Goal: Task Accomplishment & Management: Manage account settings

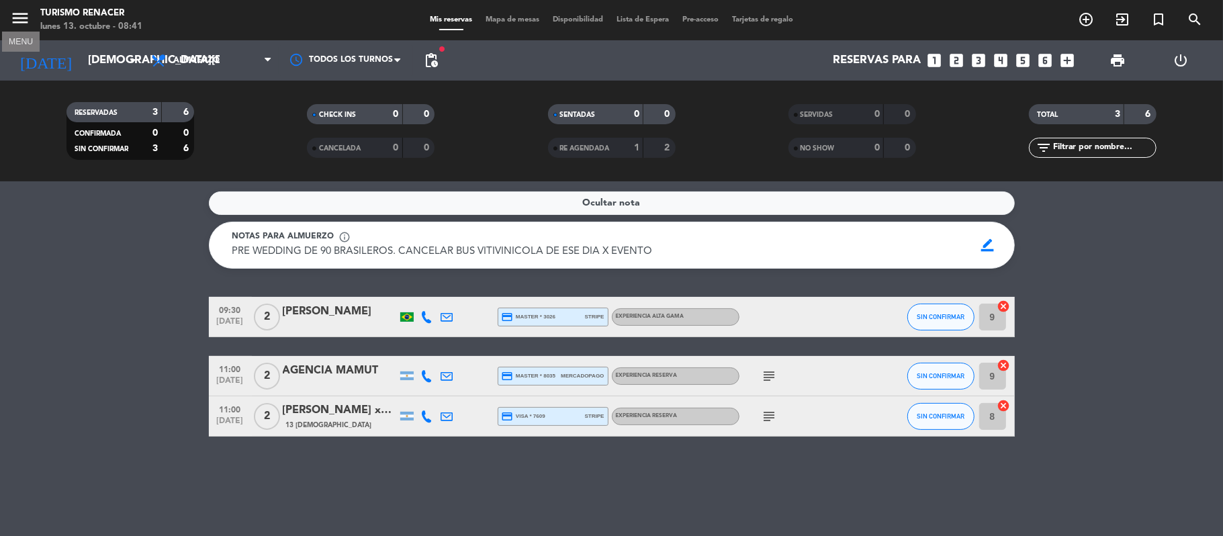
click at [23, 19] on icon "menu" at bounding box center [20, 18] width 20 height 20
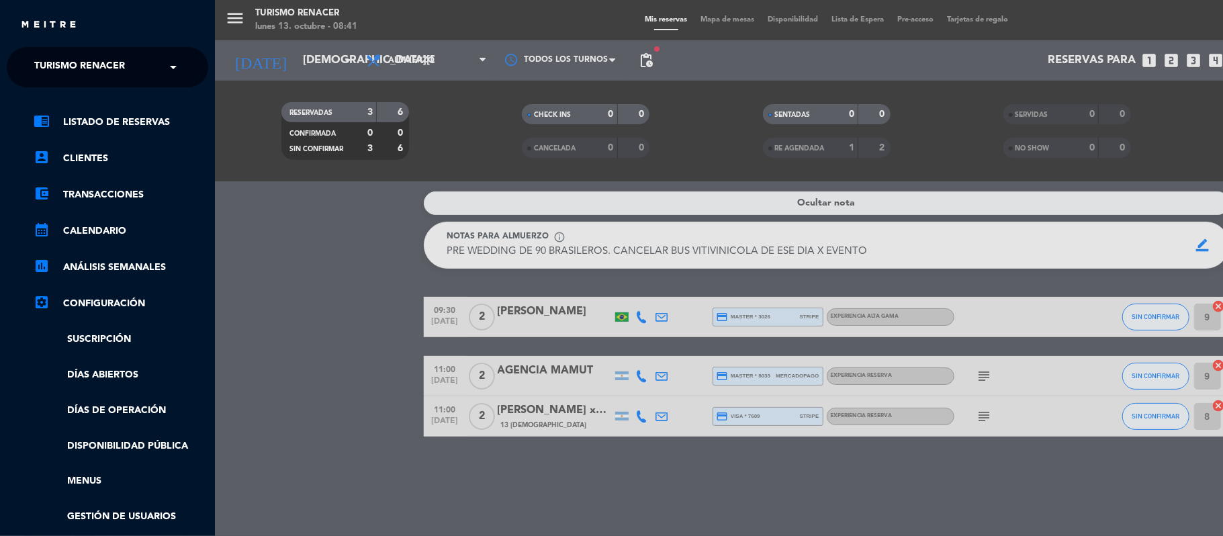
click at [130, 68] on div "× Turismo Renacer" at bounding box center [87, 67] width 116 height 28
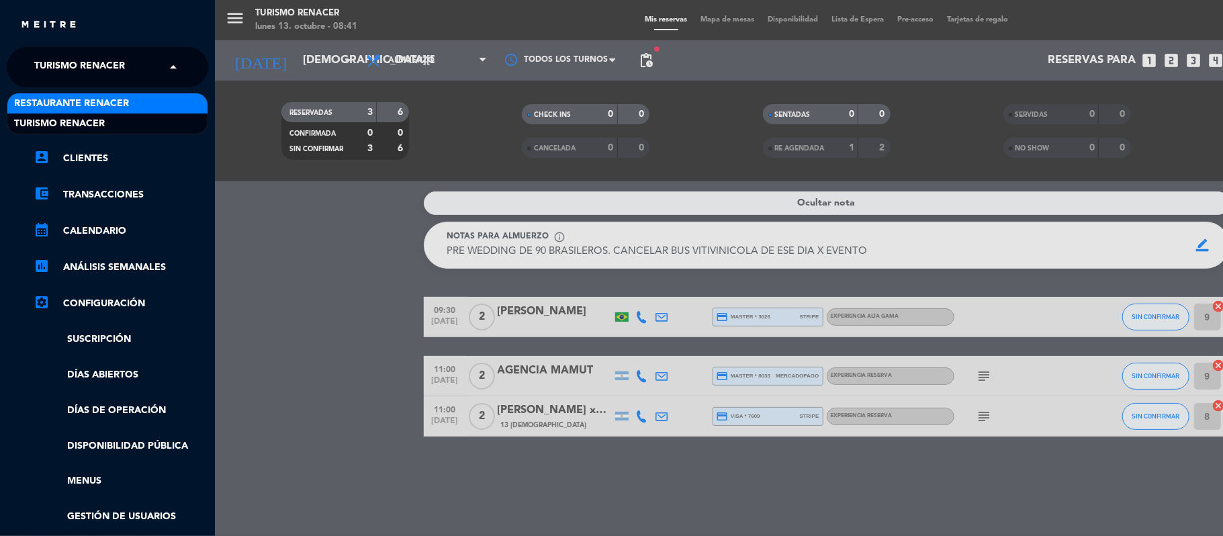
click at [125, 101] on span "Restaurante Renacer" at bounding box center [71, 103] width 115 height 15
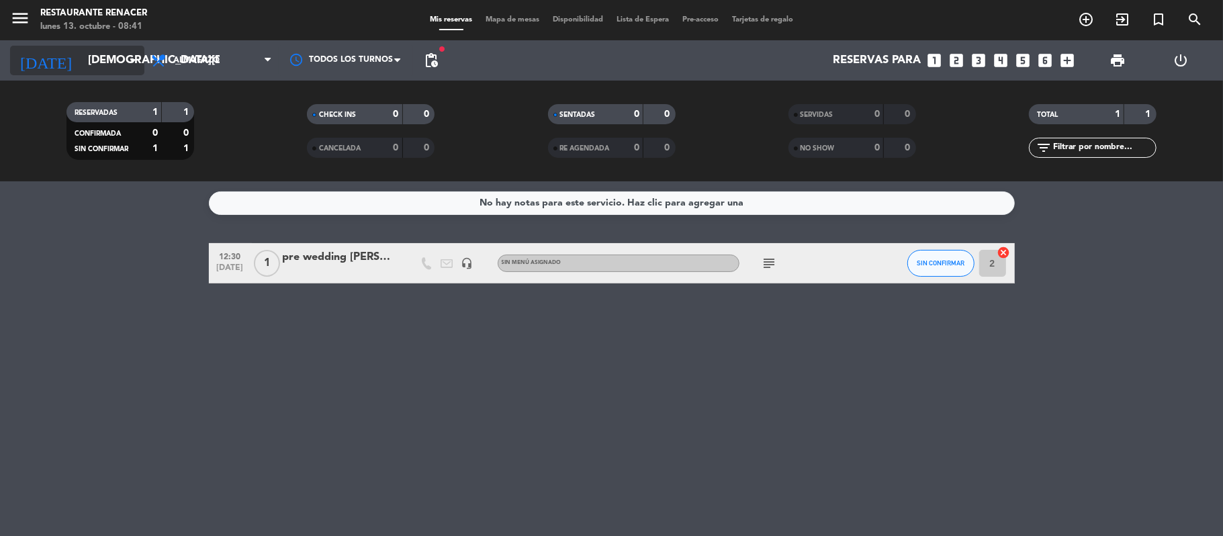
click at [87, 71] on input "[DEMOGRAPHIC_DATA][DATE]" at bounding box center [153, 61] width 145 height 26
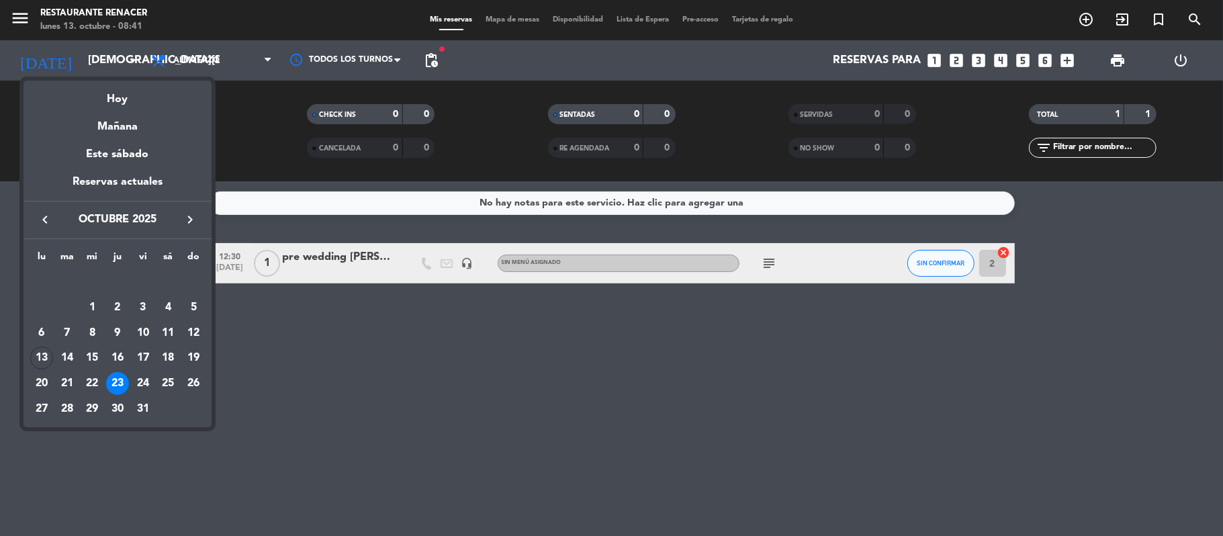
click at [33, 24] on div at bounding box center [611, 268] width 1223 height 536
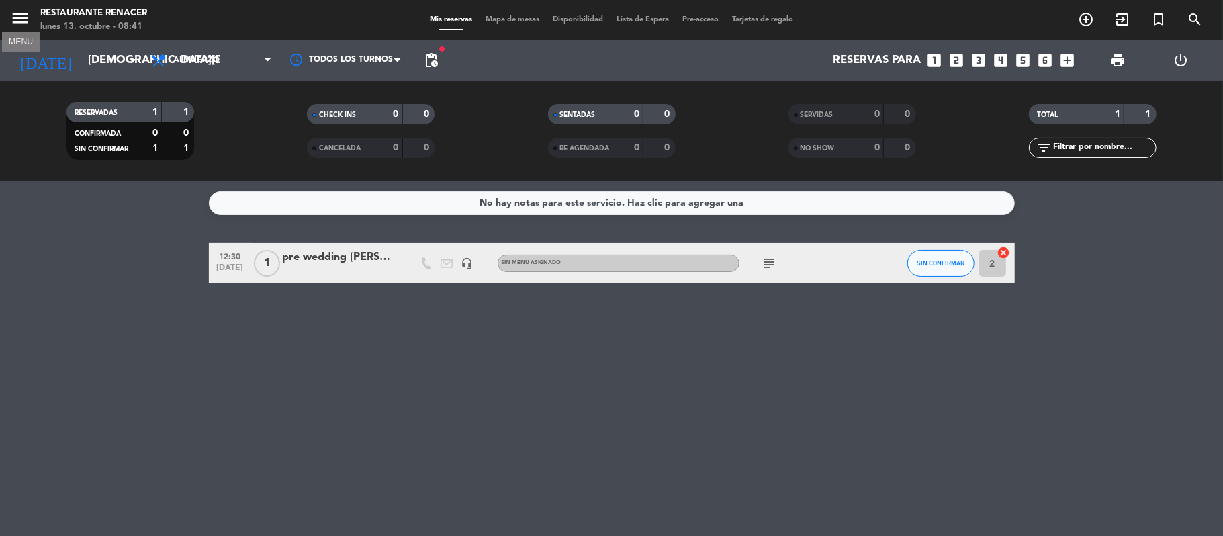
click at [26, 22] on icon "menu" at bounding box center [20, 18] width 20 height 20
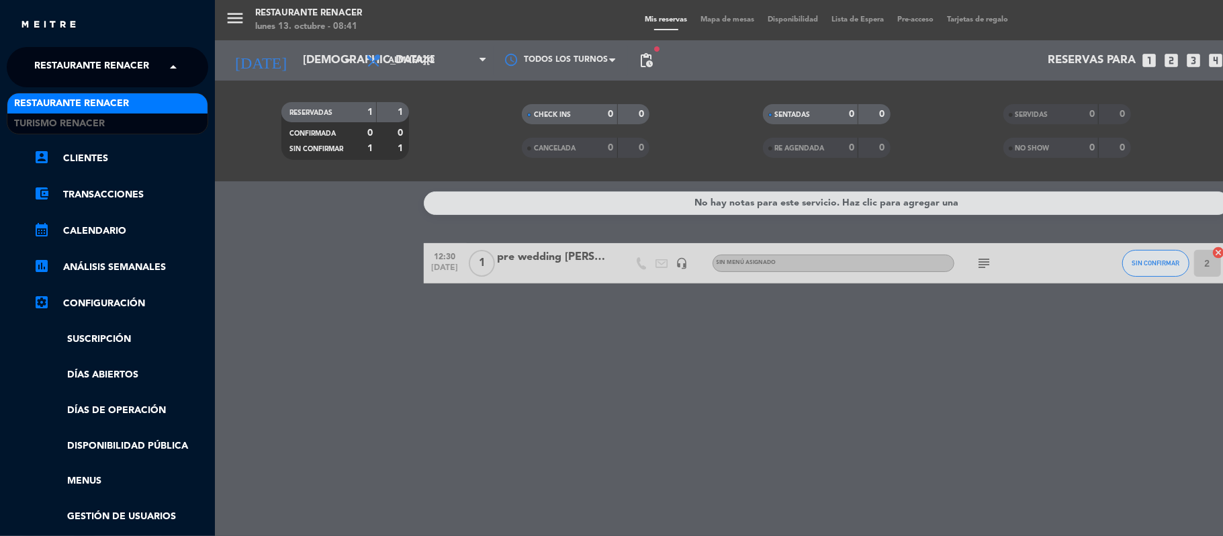
click at [126, 67] on span "Restaurante Renacer" at bounding box center [91, 67] width 115 height 28
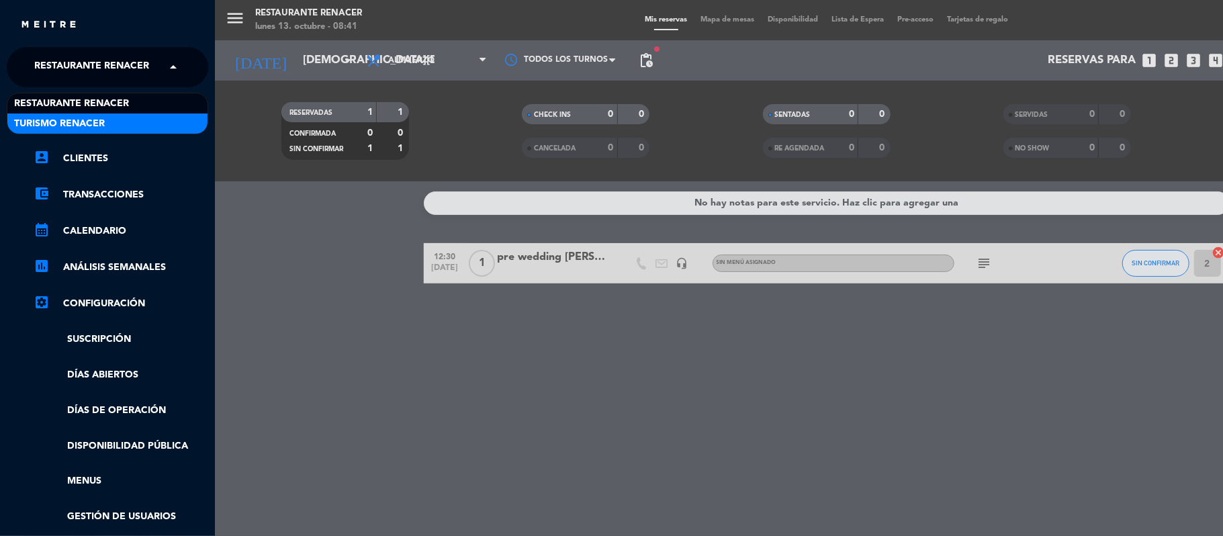
click at [126, 122] on div "Turismo Renacer" at bounding box center [107, 123] width 200 height 20
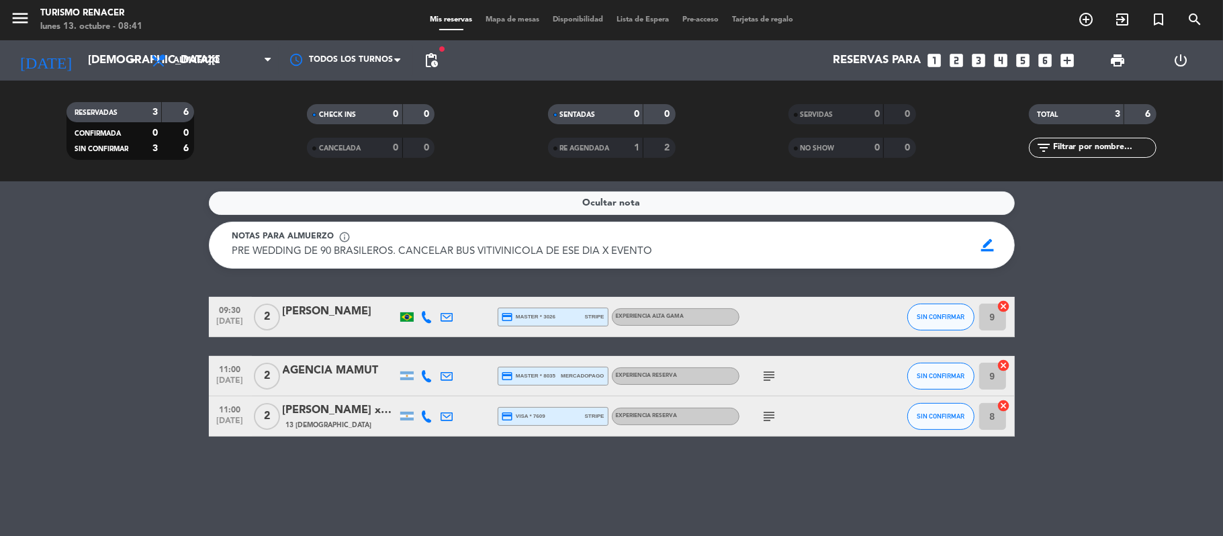
click at [7, 17] on div "menu Turismo Renacer [DATE] 13. octubre - 08:41" at bounding box center [152, 21] width 305 height 32
click at [23, 20] on icon "menu" at bounding box center [20, 18] width 20 height 20
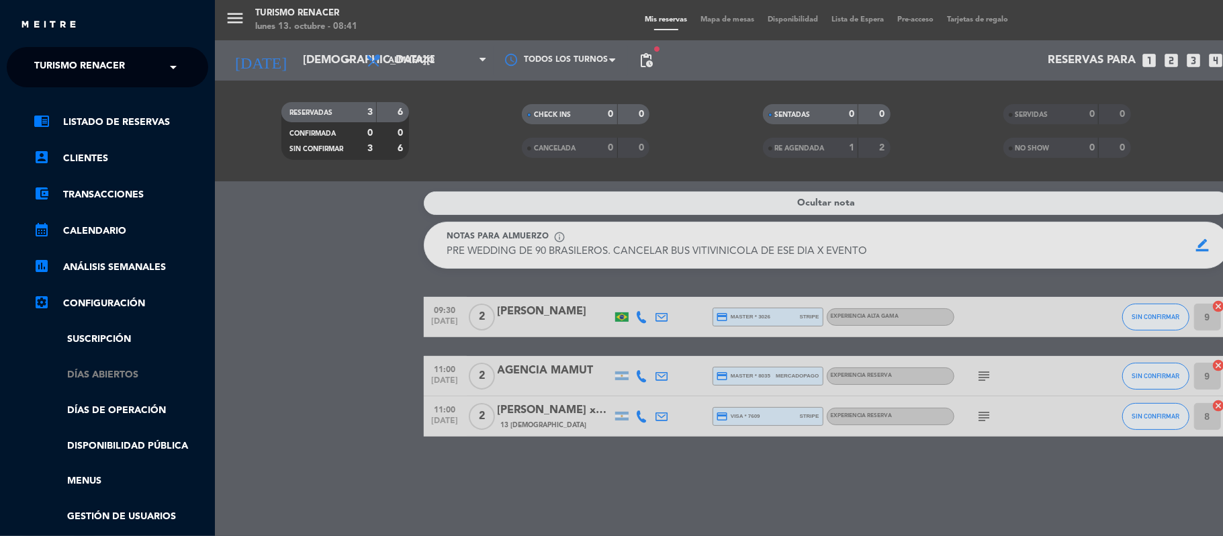
click at [126, 369] on link "Días abiertos" at bounding box center [121, 374] width 175 height 15
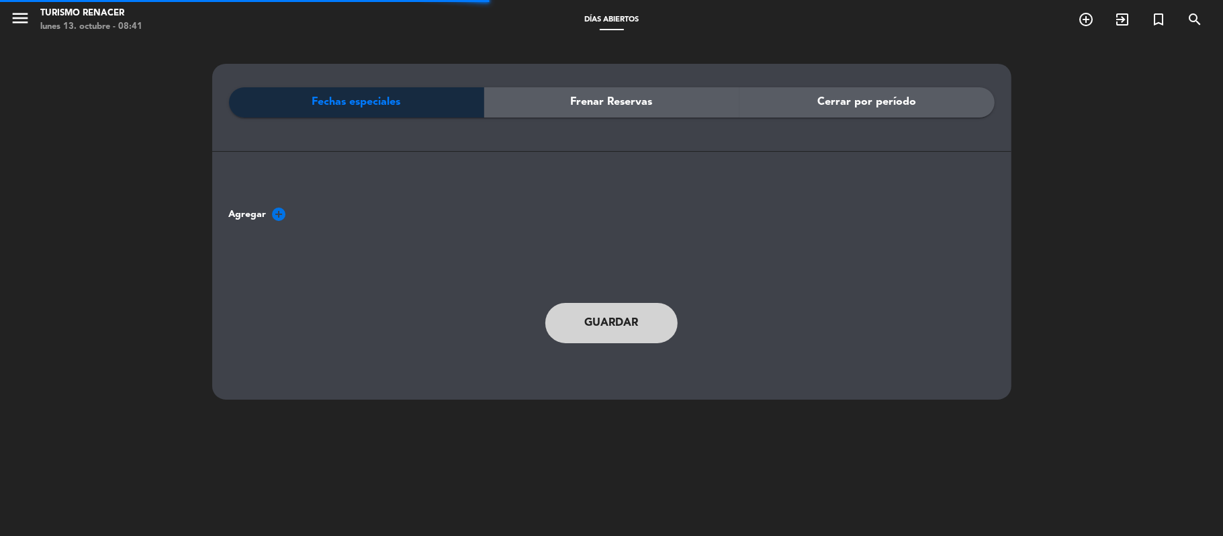
click at [613, 94] on span "Frenar Reservas" at bounding box center [612, 101] width 82 height 17
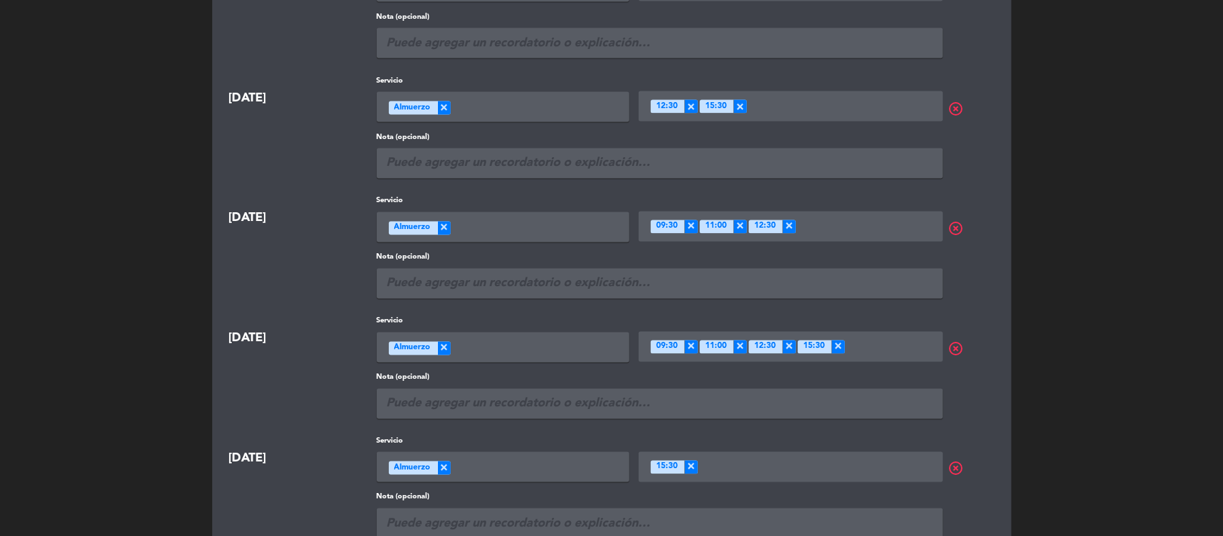
scroll to position [2323, 0]
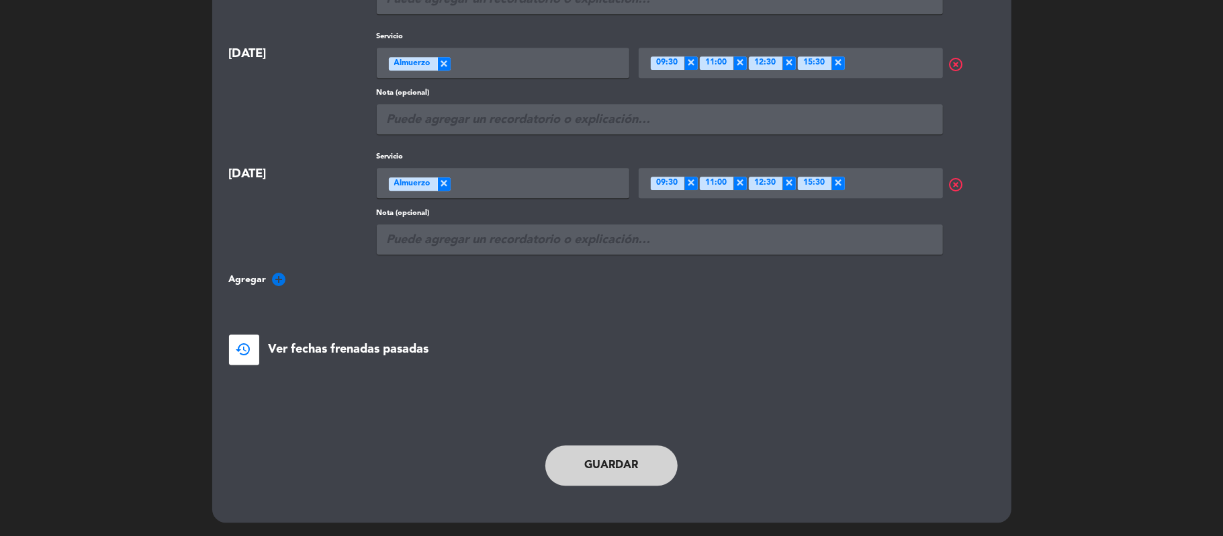
click at [254, 283] on span "Agregar" at bounding box center [248, 279] width 38 height 15
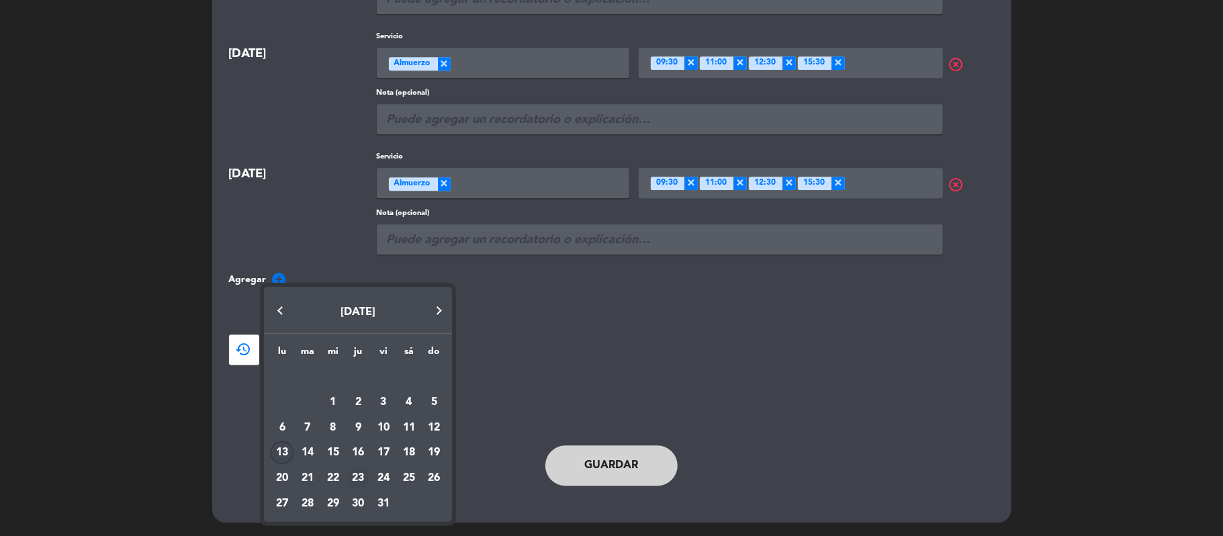
click at [357, 474] on div "23" at bounding box center [357, 478] width 23 height 23
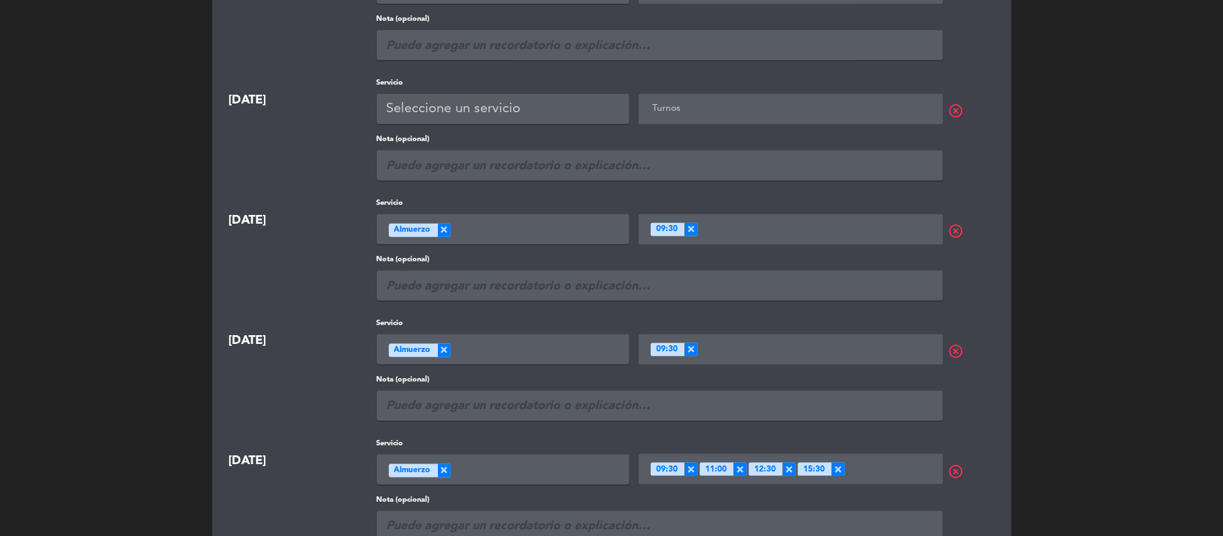
scroll to position [1072, 0]
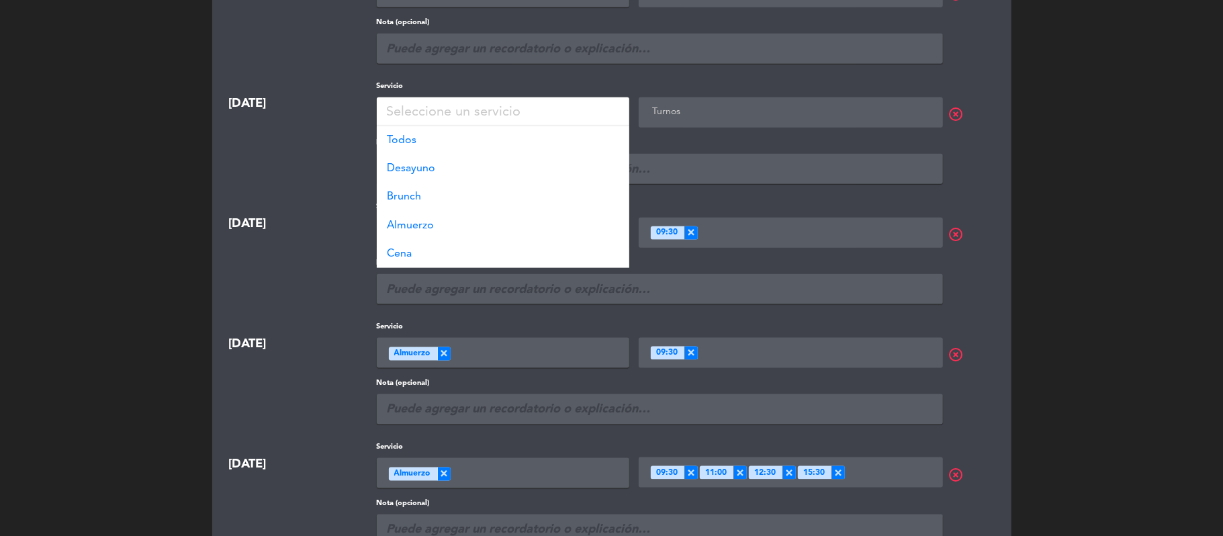
click at [567, 110] on div "Seleccione un servicio" at bounding box center [503, 112] width 252 height 30
click at [536, 224] on div "Almuerzo" at bounding box center [503, 225] width 252 height 28
click at [747, 125] on ng-select "Turnos" at bounding box center [790, 112] width 304 height 30
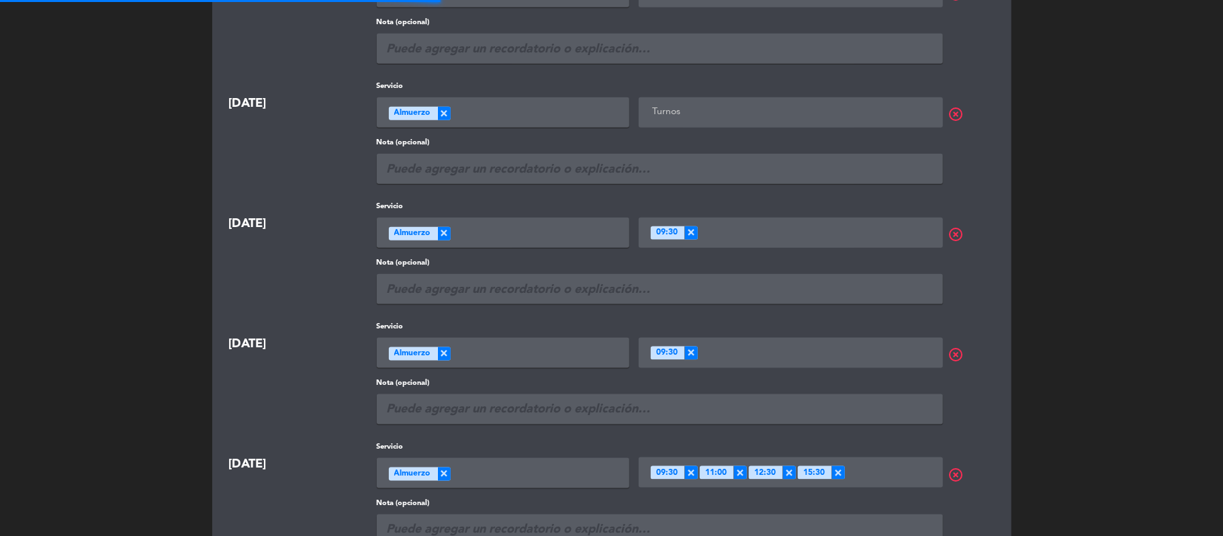
scroll to position [1, 0]
click at [769, 111] on input "text" at bounding box center [792, 111] width 287 height 17
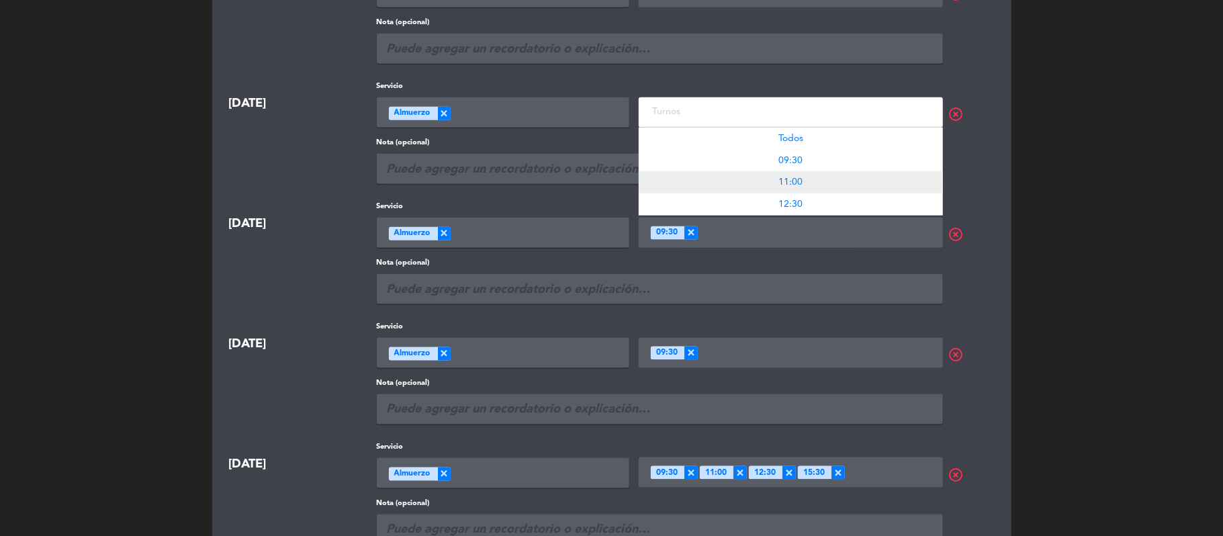
click at [773, 173] on div "11:00" at bounding box center [790, 182] width 304 height 22
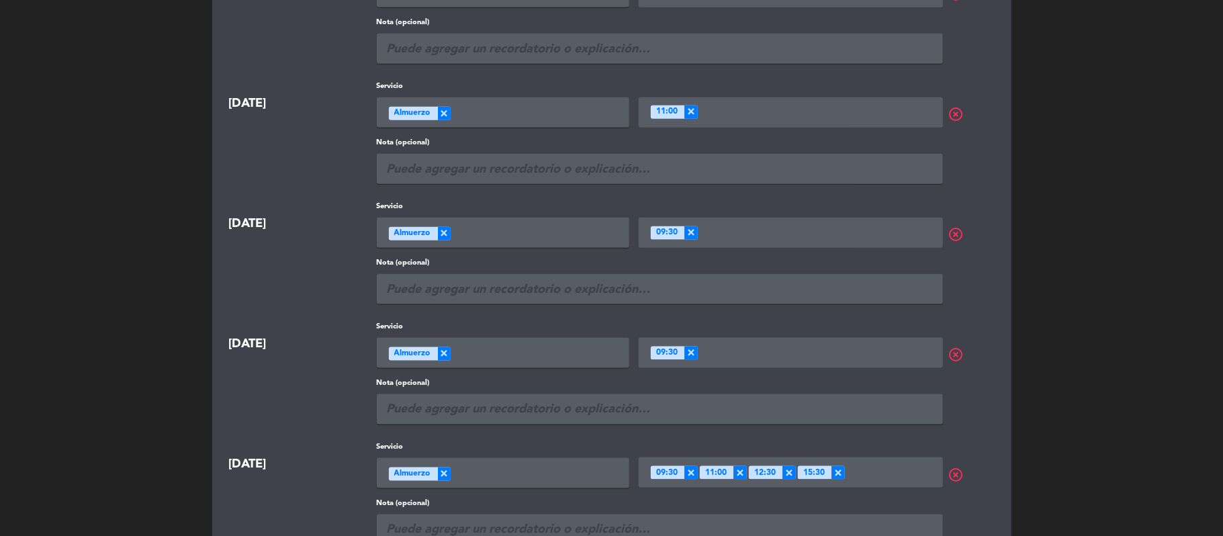
click at [220, 177] on div "Fechas especiales Frenar Reservas Cerrar por período [DATE] Servicio Seleccione…" at bounding box center [611, 443] width 799 height 2902
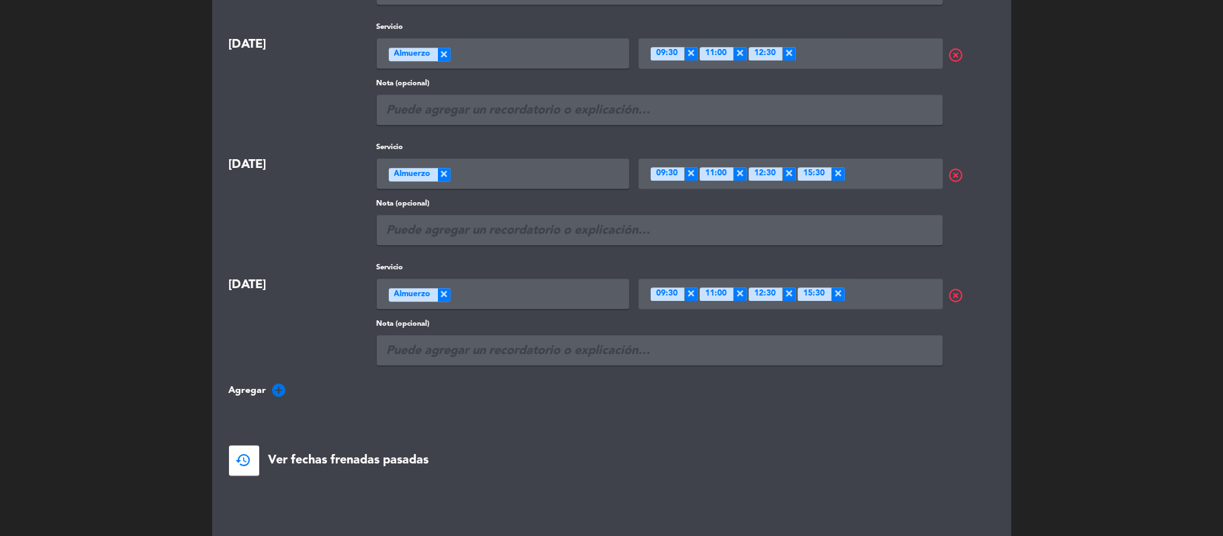
scroll to position [2442, 0]
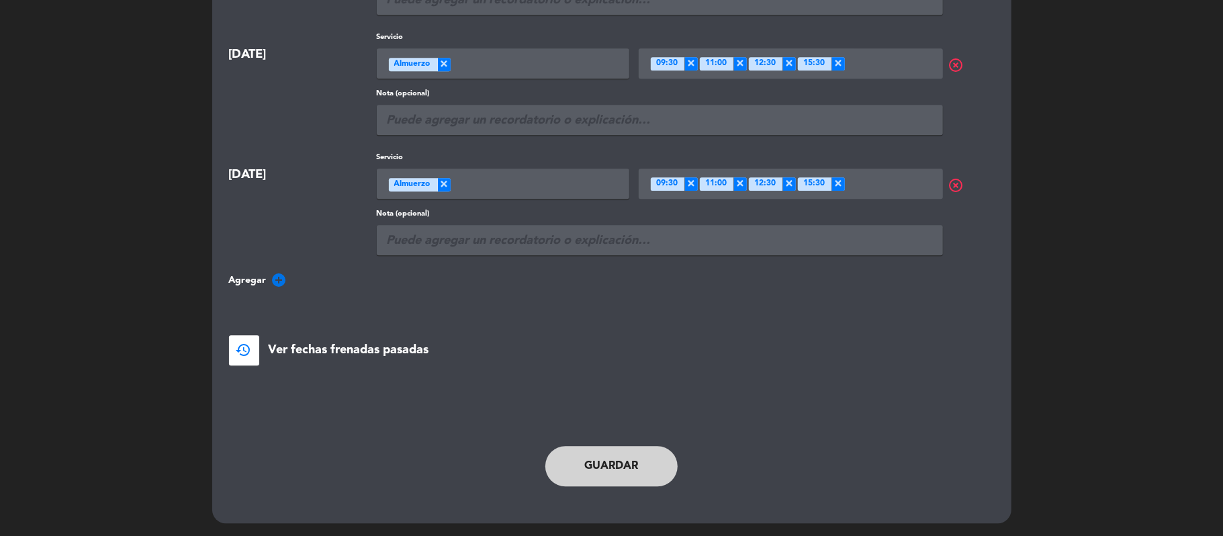
click at [632, 481] on button "Guardar" at bounding box center [611, 466] width 133 height 40
click at [604, 462] on button "Guardar" at bounding box center [611, 465] width 133 height 40
click at [632, 481] on button "Guardar" at bounding box center [611, 465] width 133 height 40
click at [595, 458] on button "Guardar" at bounding box center [611, 465] width 133 height 40
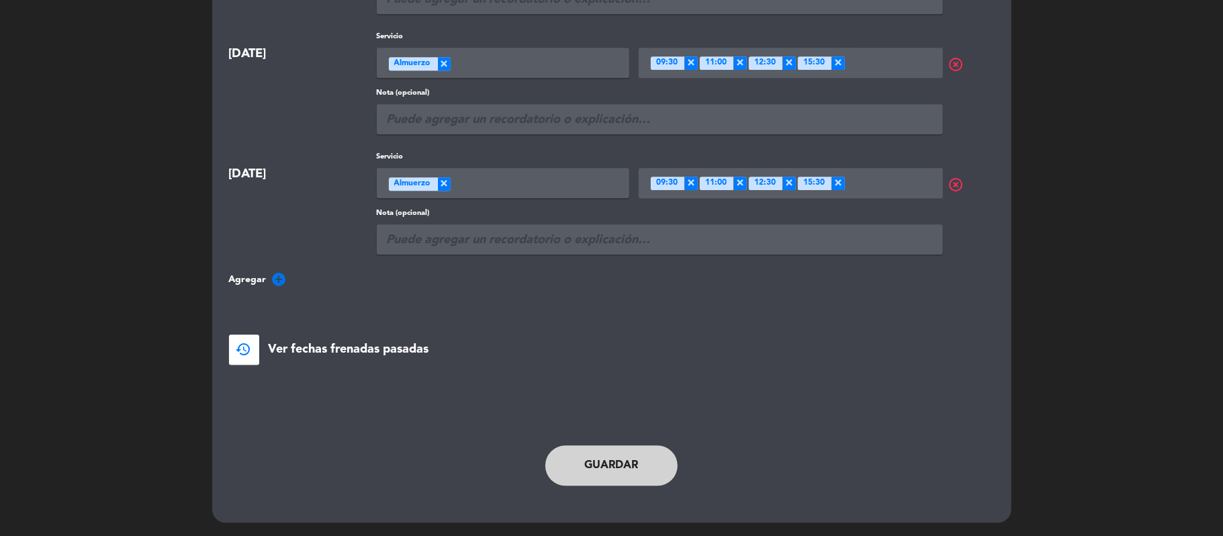
click at [599, 469] on button "Guardar" at bounding box center [611, 465] width 133 height 40
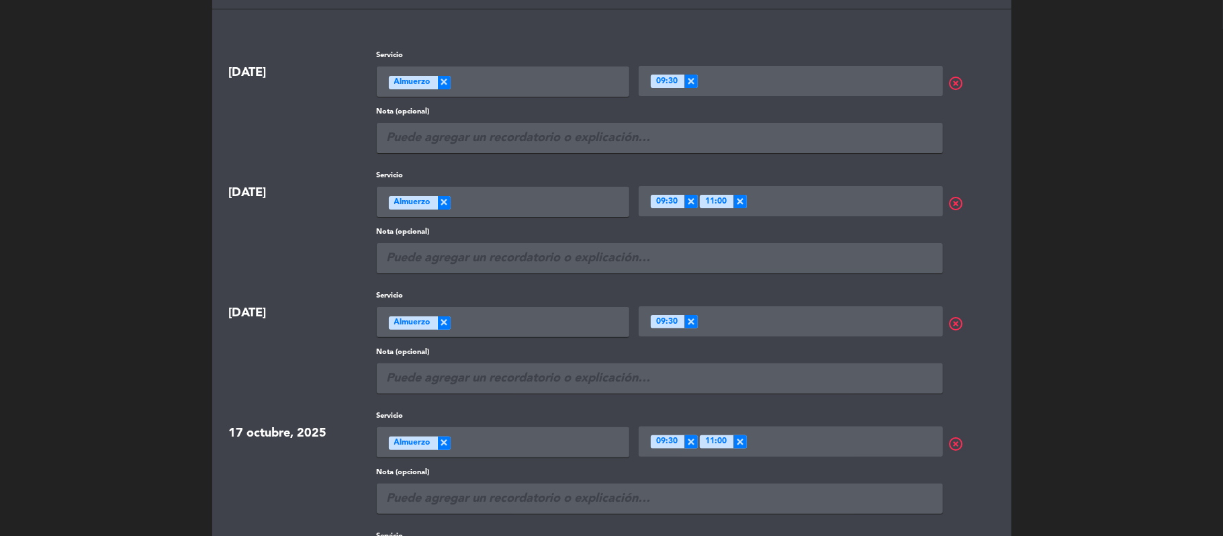
scroll to position [0, 0]
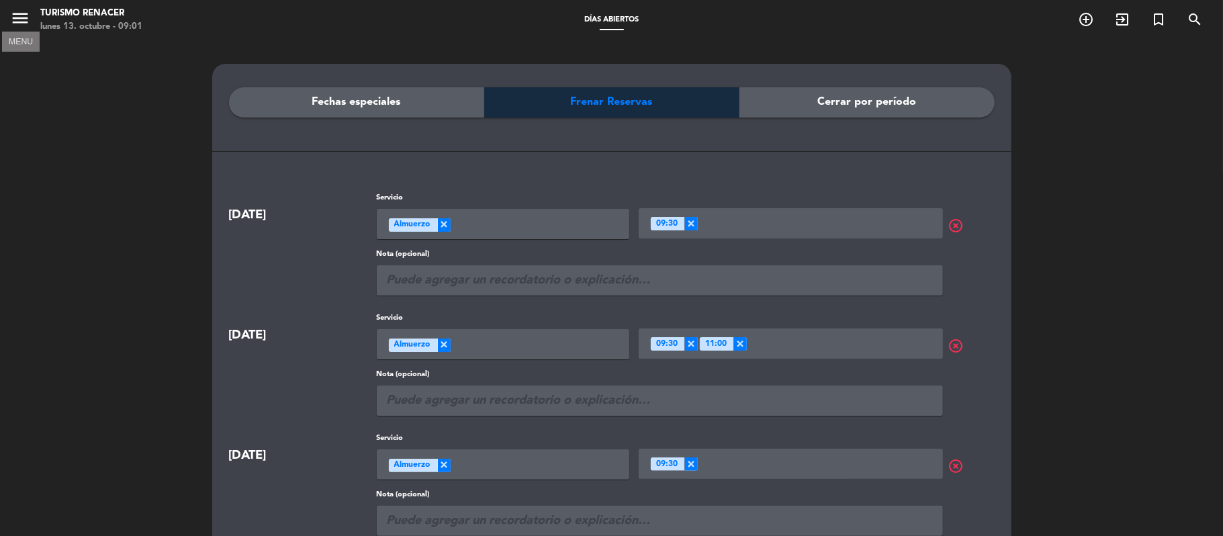
click at [27, 19] on icon "menu" at bounding box center [20, 18] width 20 height 20
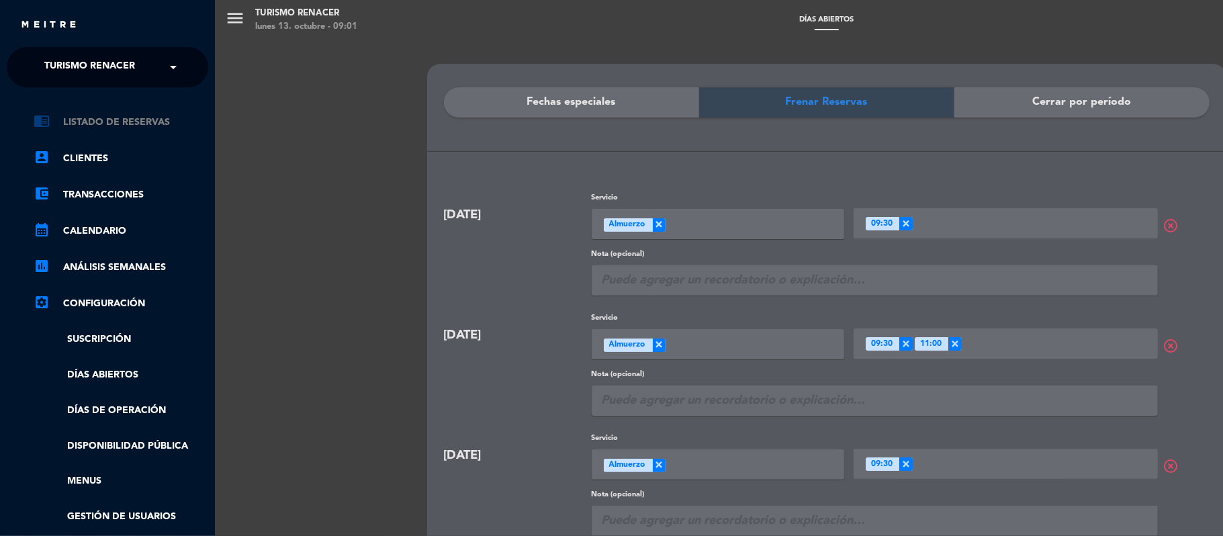
click at [138, 122] on link "chrome_reader_mode Listado de Reservas" at bounding box center [121, 122] width 175 height 16
